Goal: Task Accomplishment & Management: Complete application form

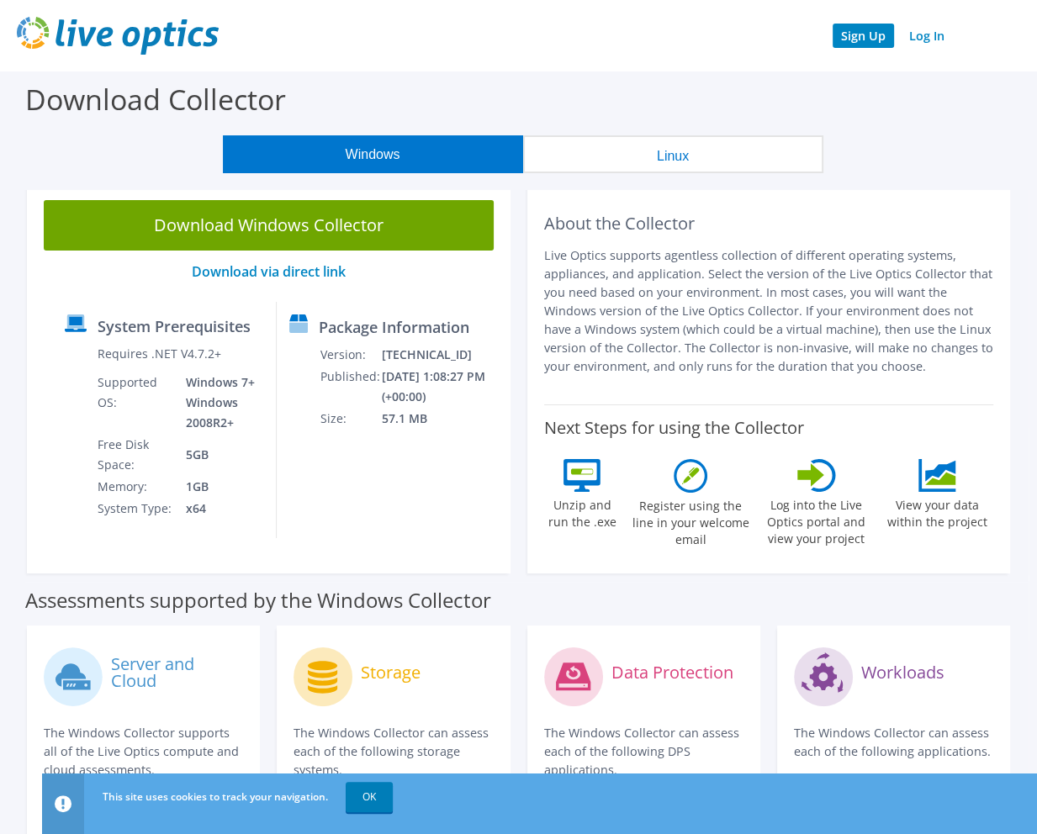
click at [867, 36] on link "Sign Up" at bounding box center [862, 36] width 61 height 24
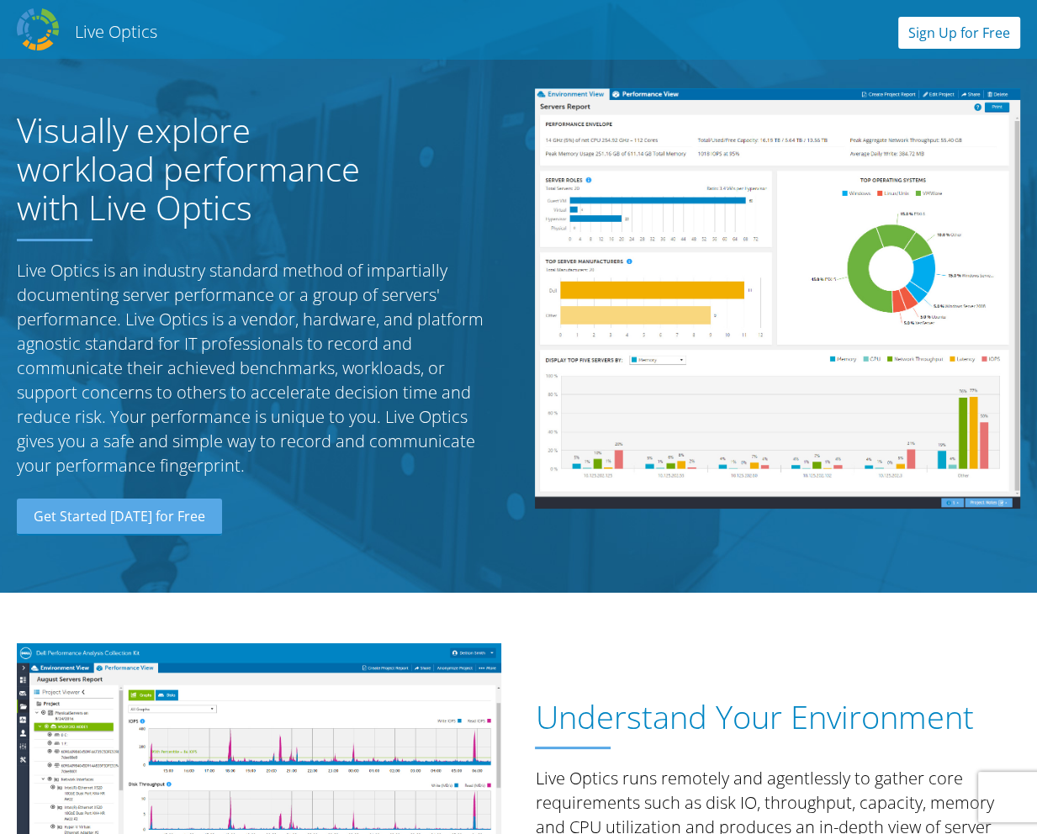
click at [959, 43] on link "Sign Up for Free" at bounding box center [959, 33] width 122 height 32
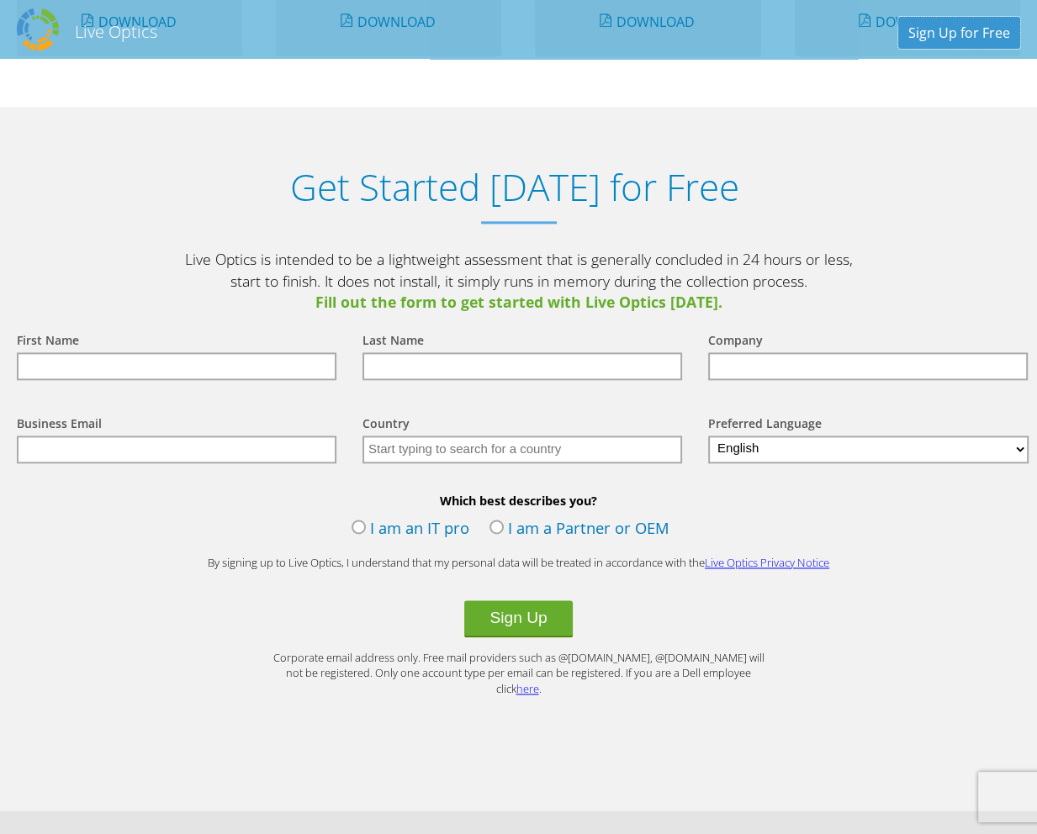
scroll to position [1745, 0]
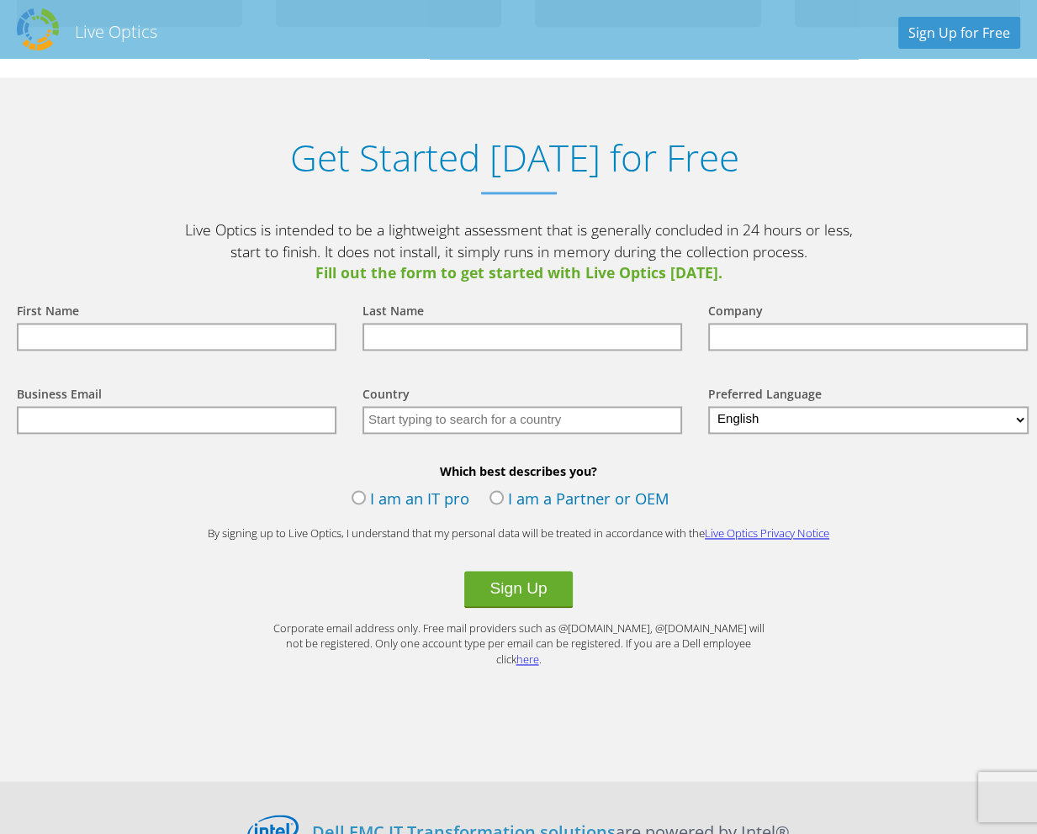
click at [128, 323] on input "text" at bounding box center [177, 337] width 320 height 28
type input "David"
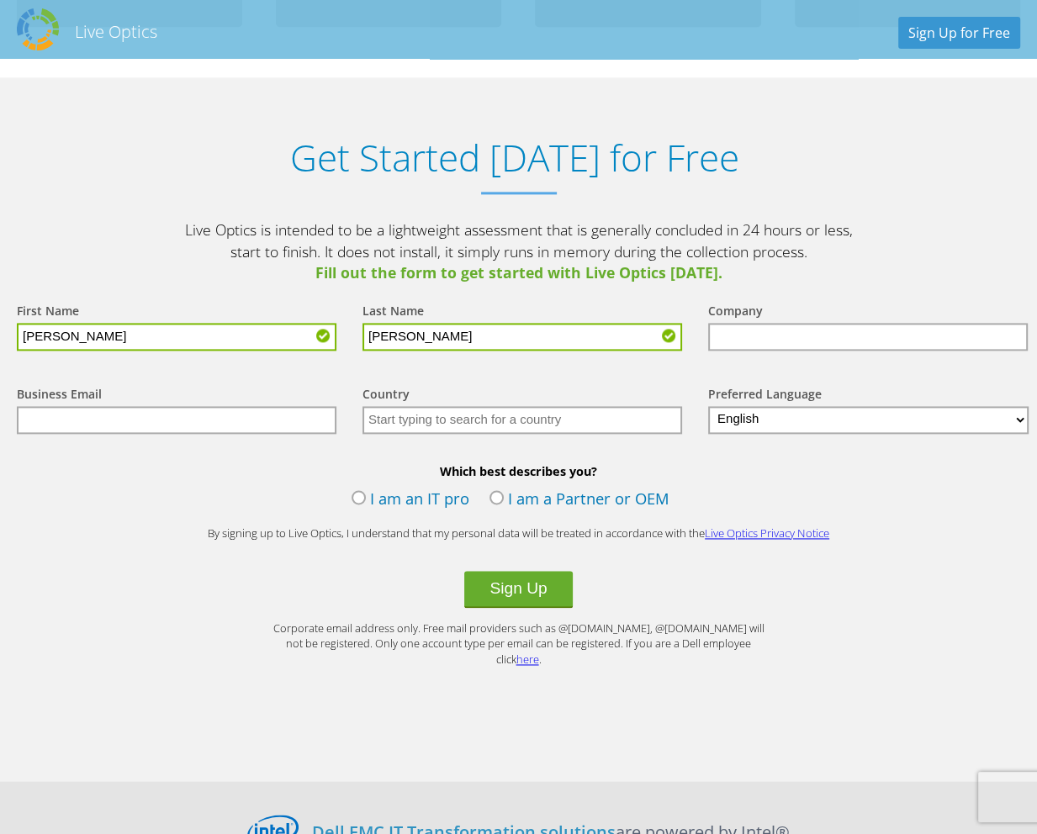
type input "Simon"
type input "Dos Palos Oro Loma Joint Unified School District"
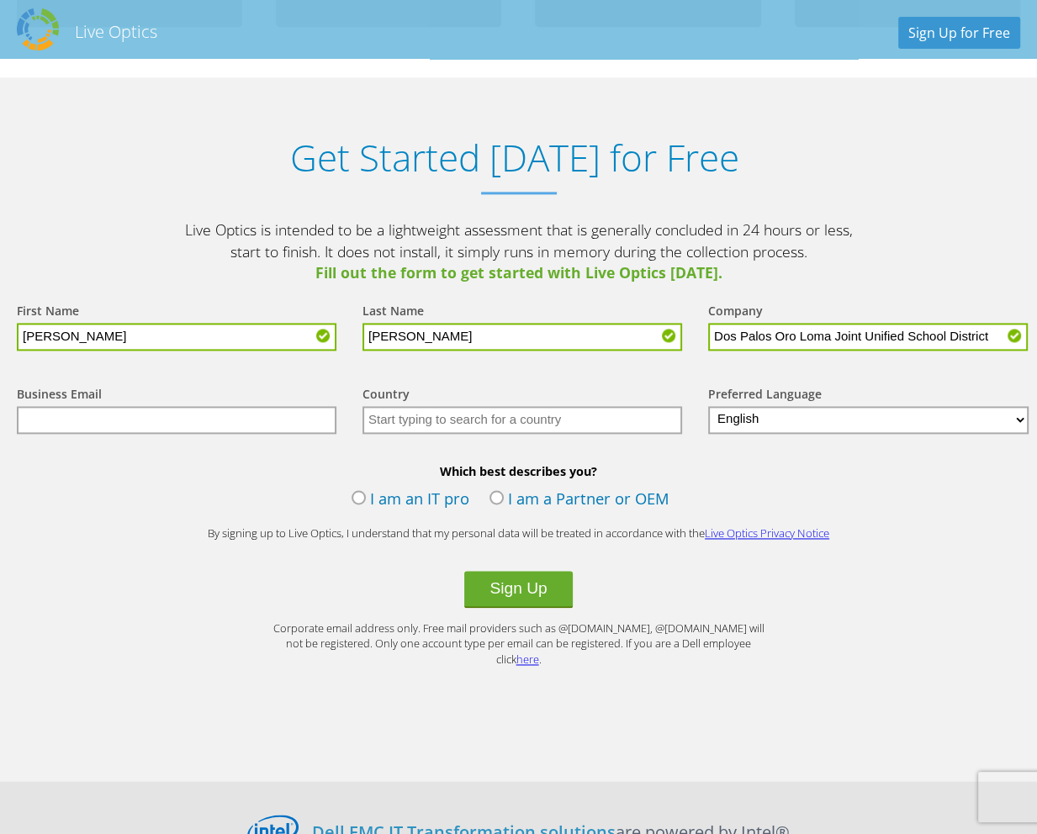
type input "dsimon@dpol.net"
type input "United States"
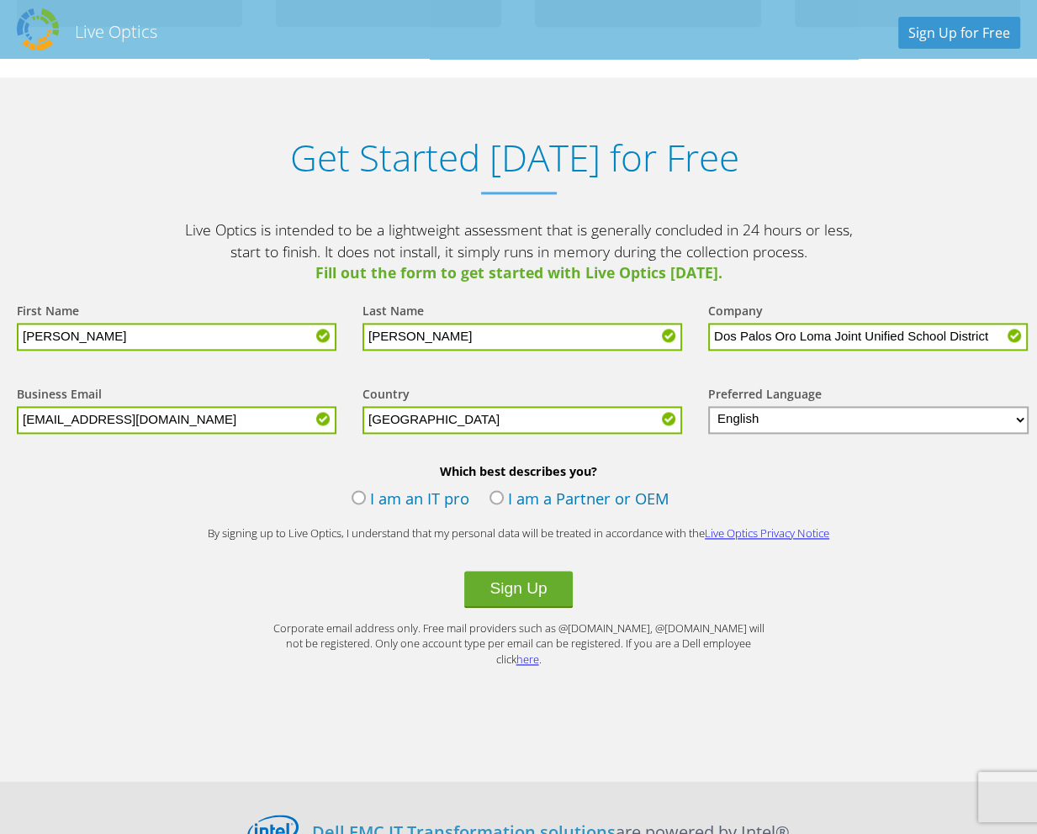
click at [363, 488] on label "I am an IT pro" at bounding box center [410, 500] width 118 height 25
click at [0, 0] on input "I am an IT pro" at bounding box center [0, 0] width 0 height 0
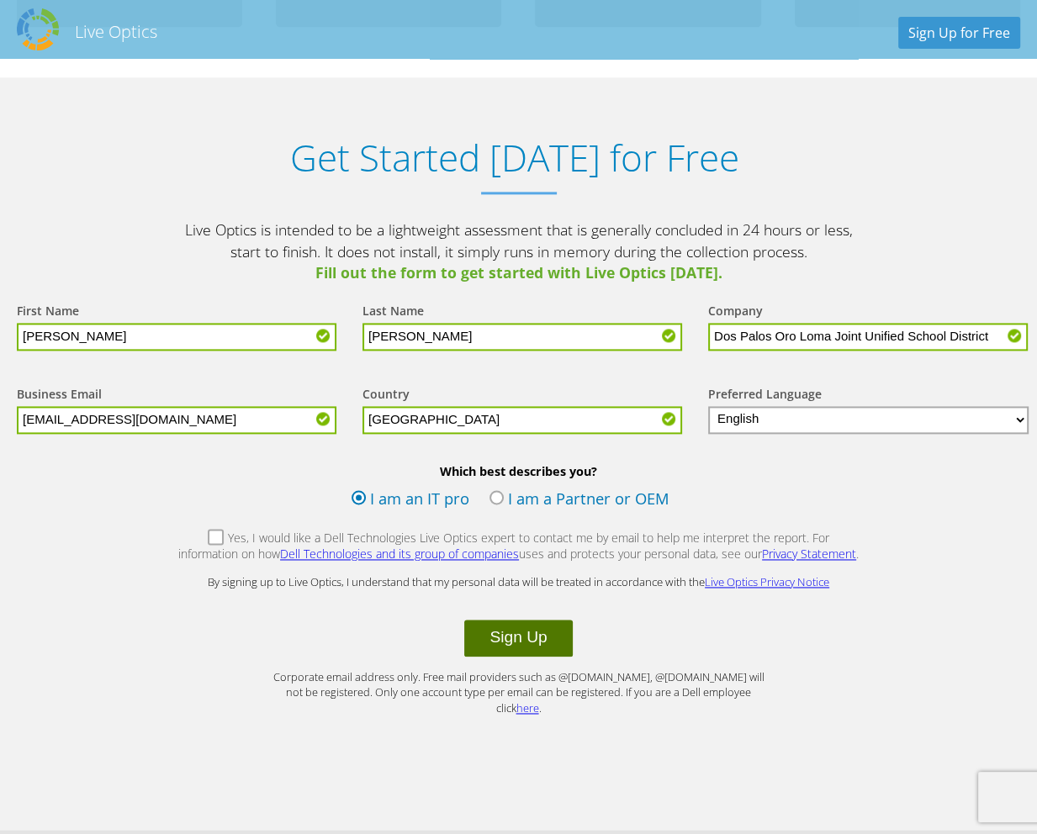
click at [510, 620] on button "Sign Up" at bounding box center [518, 638] width 108 height 37
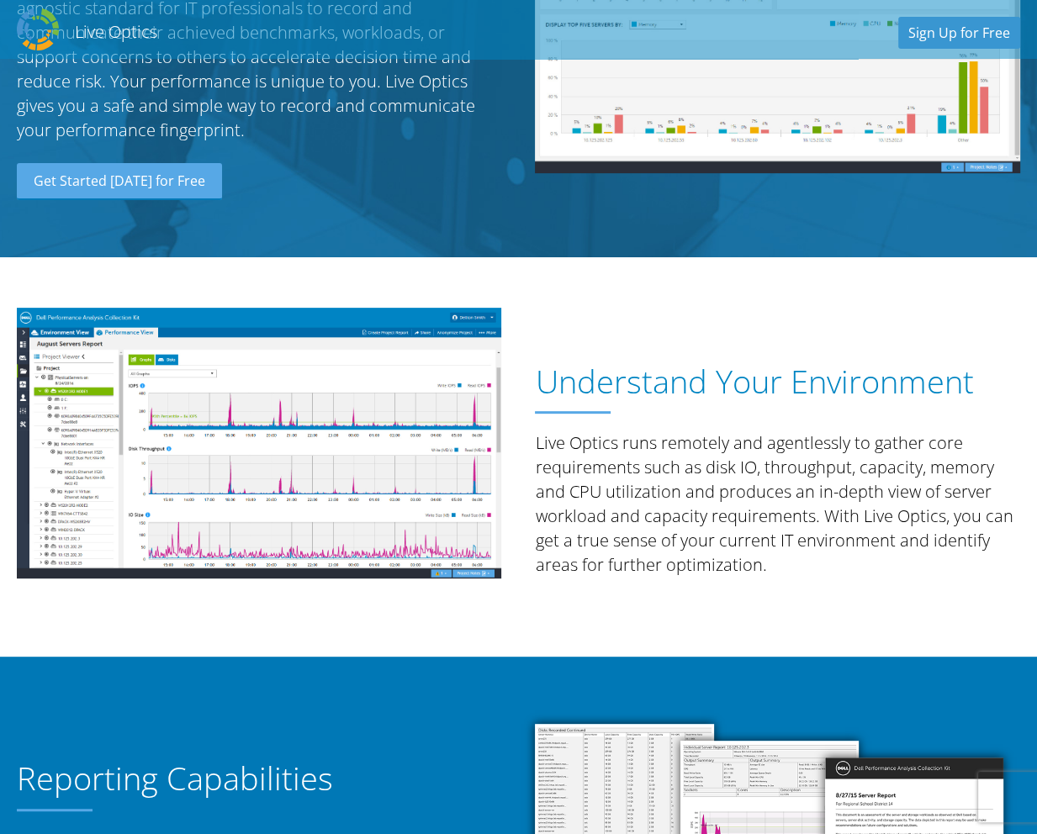
scroll to position [336, 0]
